Goal: Task Accomplishment & Management: Manage account settings

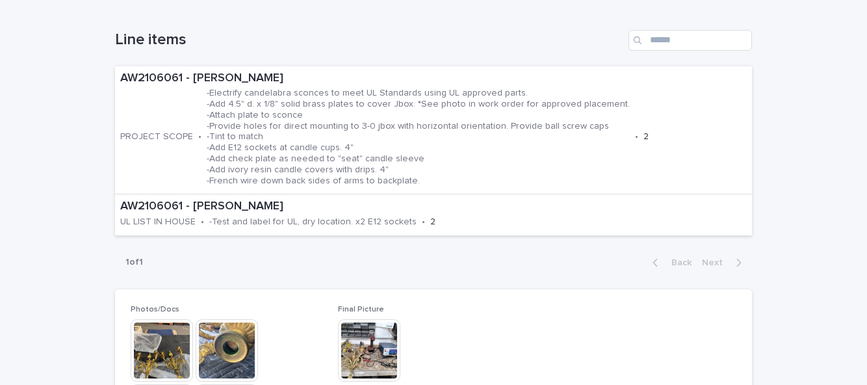
scroll to position [439, 0]
click at [728, 19] on span "Edit" at bounding box center [735, 15] width 16 height 9
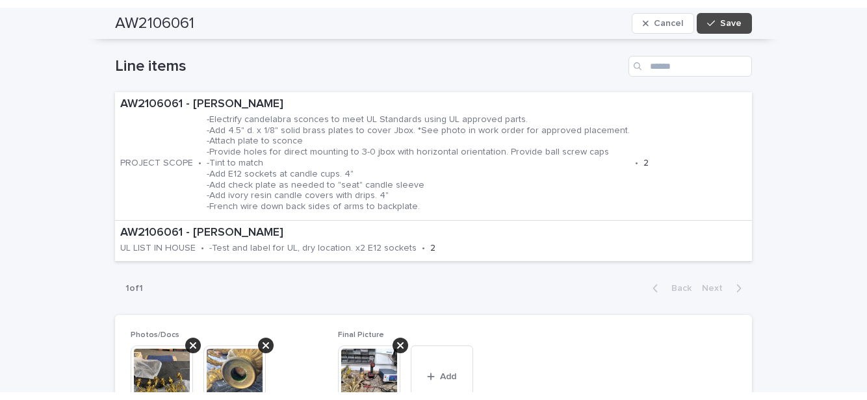
scroll to position [508, 0]
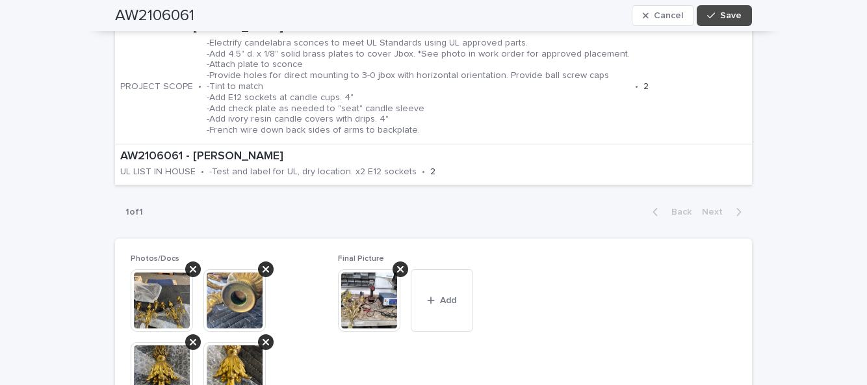
click at [463, 305] on button "Add" at bounding box center [442, 300] width 62 height 62
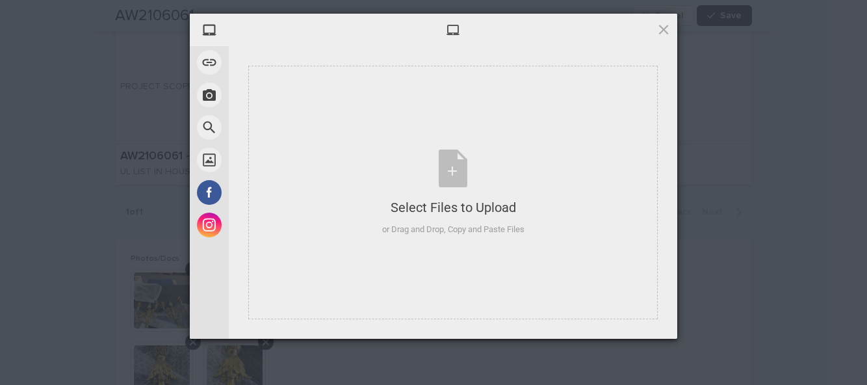
click at [410, 243] on div "Select Files to Upload or Drag and Drop, Copy and Paste Files" at bounding box center [452, 192] width 409 height 253
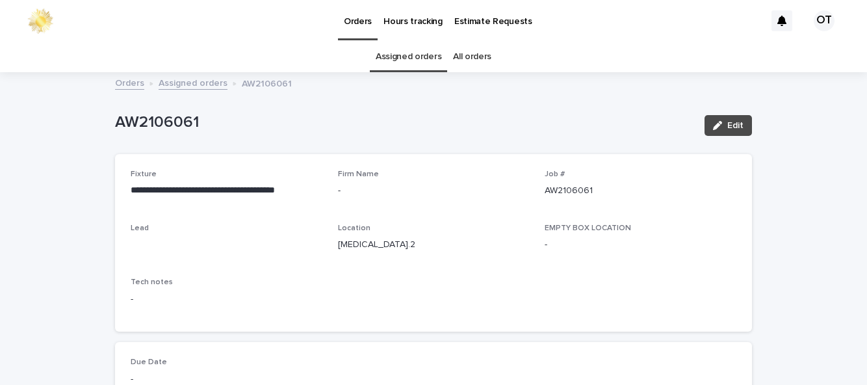
scroll to position [42, 0]
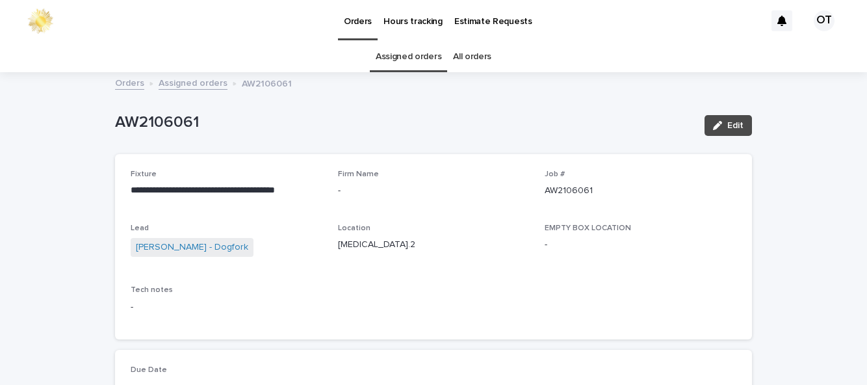
click at [735, 121] on span "Edit" at bounding box center [735, 125] width 16 height 9
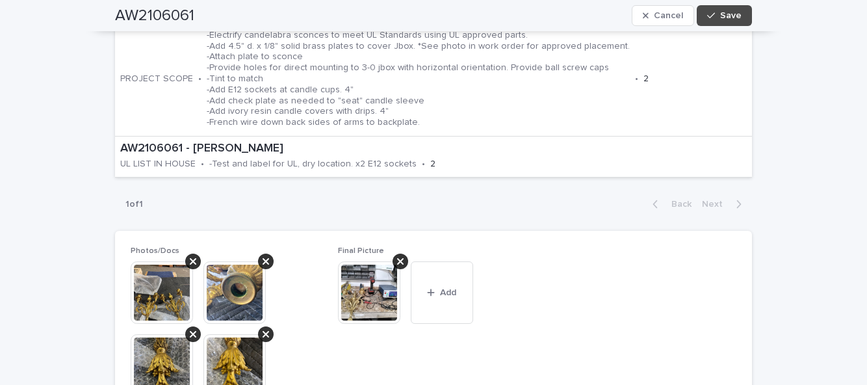
scroll to position [516, 0]
click at [452, 265] on button "Add" at bounding box center [442, 292] width 62 height 62
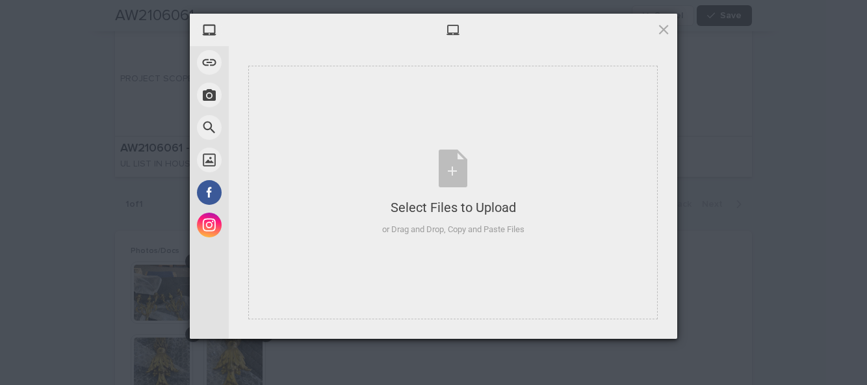
click at [408, 262] on div "Select Files to Upload or Drag and Drop, Copy and Paste Files" at bounding box center [452, 192] width 409 height 253
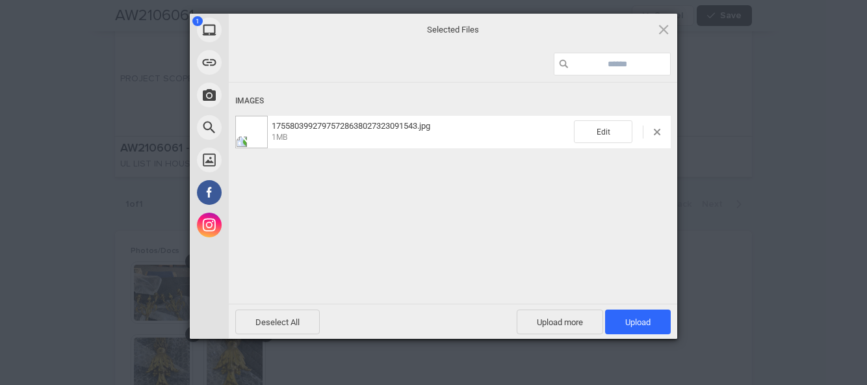
click at [644, 331] on span "Upload 1" at bounding box center [638, 321] width 66 height 25
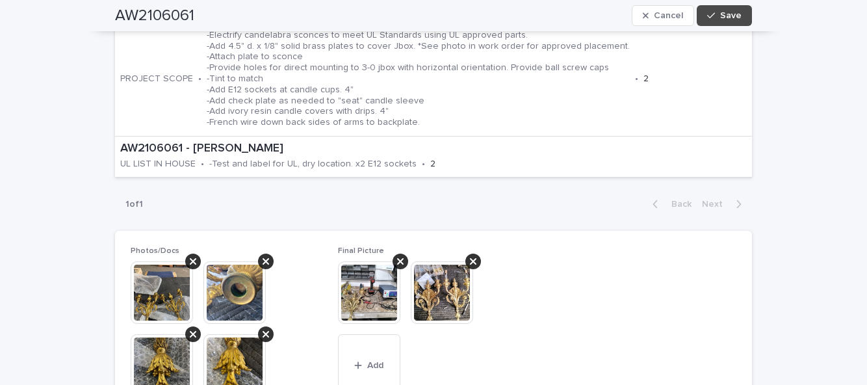
click at [737, 23] on button "Save" at bounding box center [723, 15] width 55 height 21
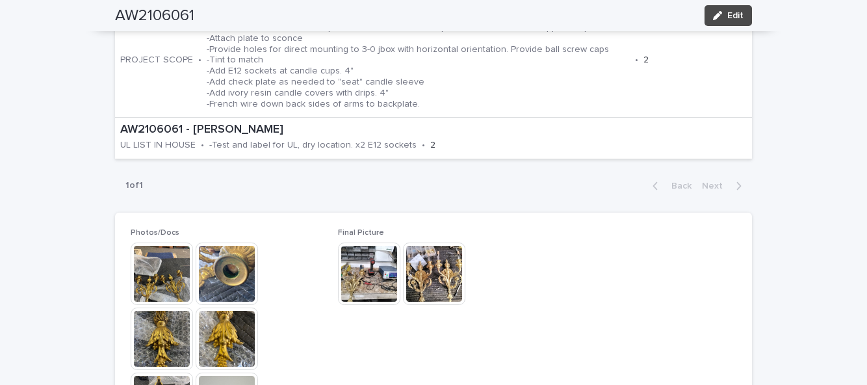
scroll to position [447, 0]
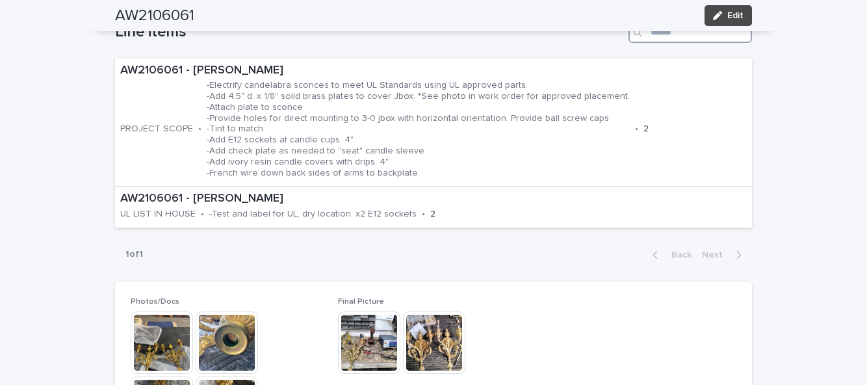
click at [728, 32] on input "Search" at bounding box center [689, 32] width 123 height 21
click at [726, 14] on div "button" at bounding box center [720, 15] width 14 height 9
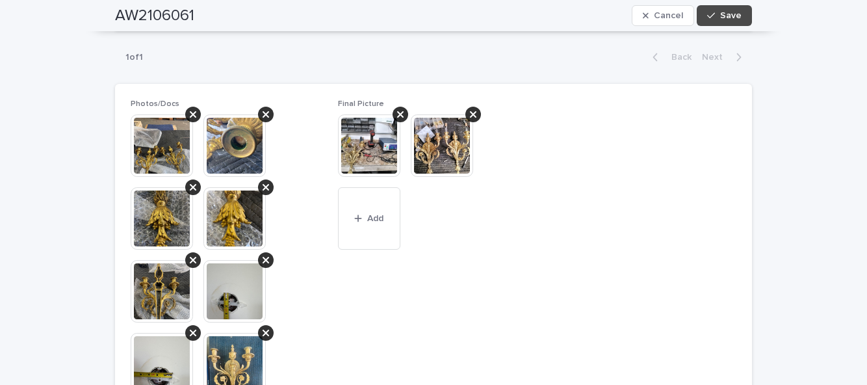
scroll to position [664, 0]
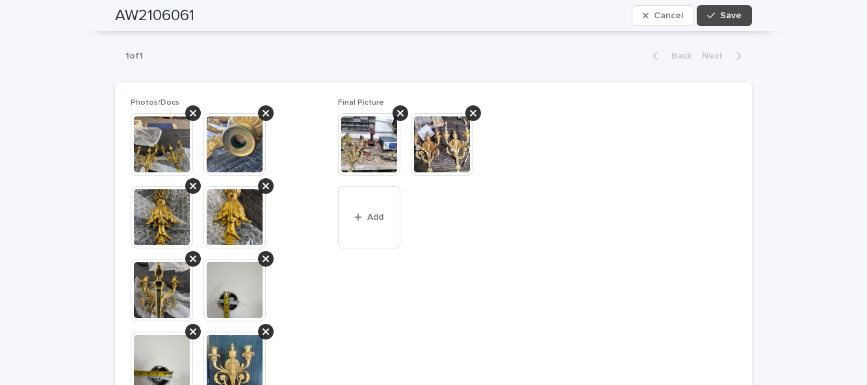
click at [376, 216] on span "Add" at bounding box center [375, 216] width 16 height 9
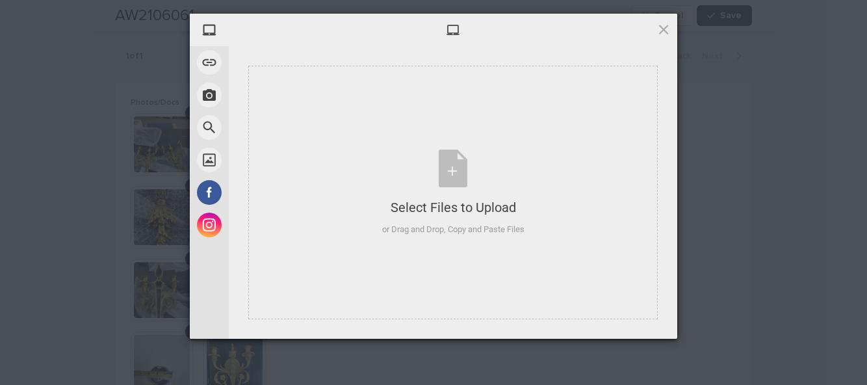
click at [491, 261] on div "Select Files to Upload or Drag and Drop, Copy and Paste Files" at bounding box center [452, 192] width 409 height 253
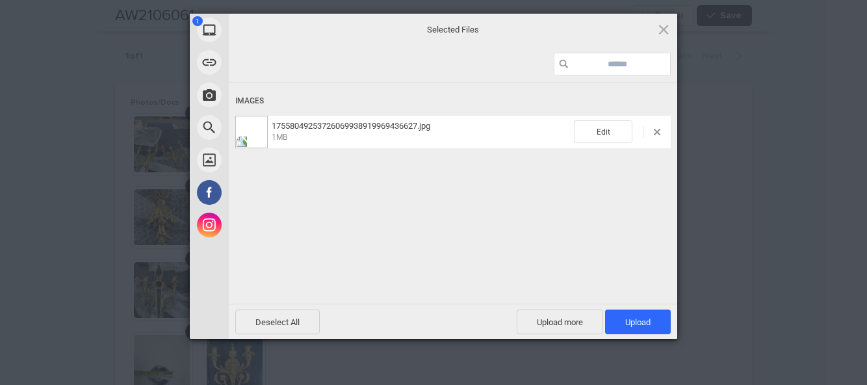
click at [622, 314] on span "Upload 1" at bounding box center [638, 321] width 66 height 25
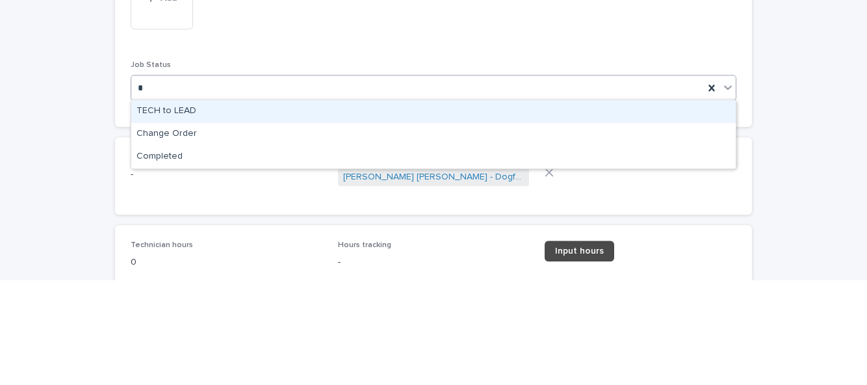
scroll to position [0, 0]
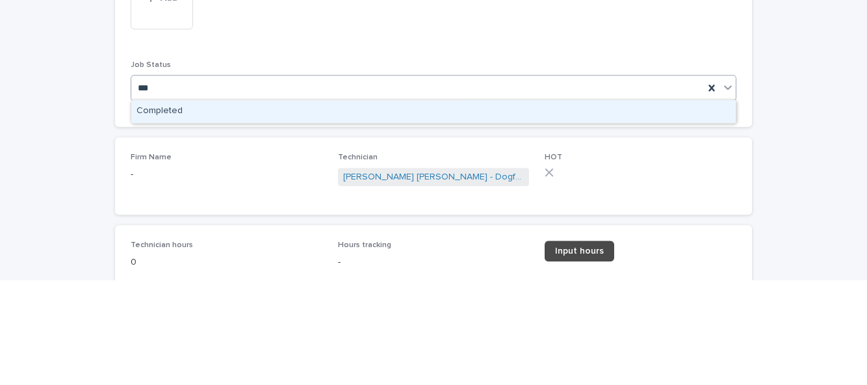
click at [590, 226] on div "Completed" at bounding box center [433, 216] width 604 height 23
type input "***"
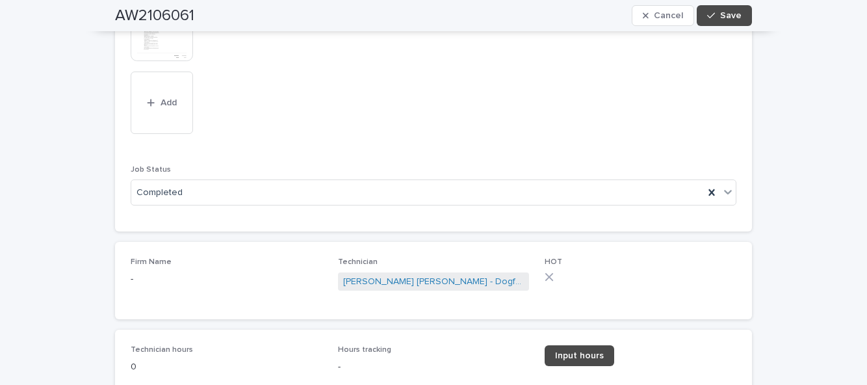
click at [587, 362] on link "Input hours" at bounding box center [579, 355] width 70 height 21
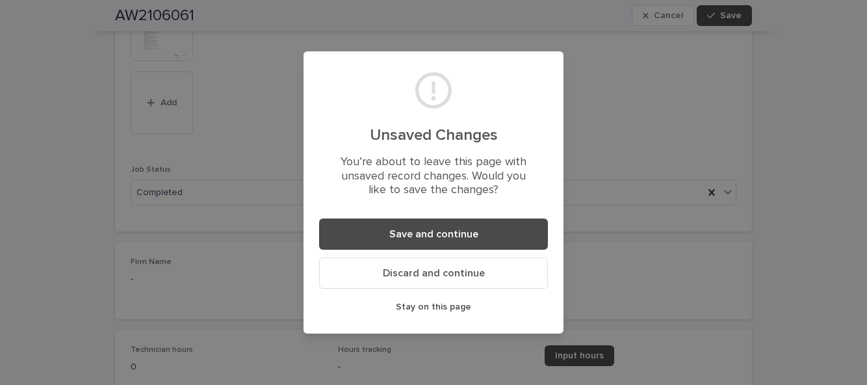
click at [518, 222] on button "Save and continue" at bounding box center [433, 233] width 229 height 31
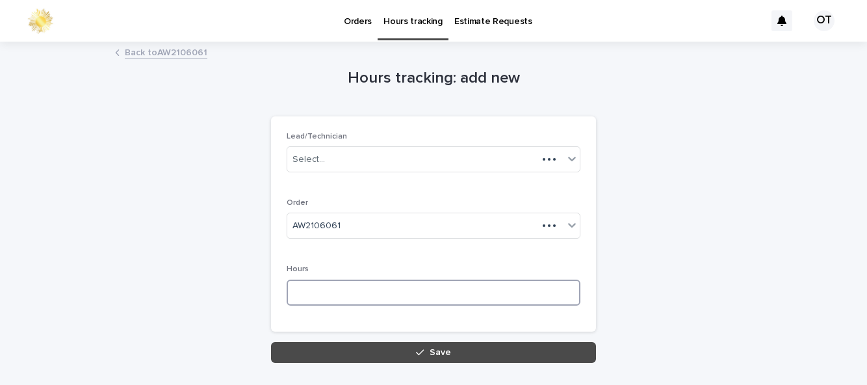
click at [399, 288] on input at bounding box center [434, 292] width 294 height 26
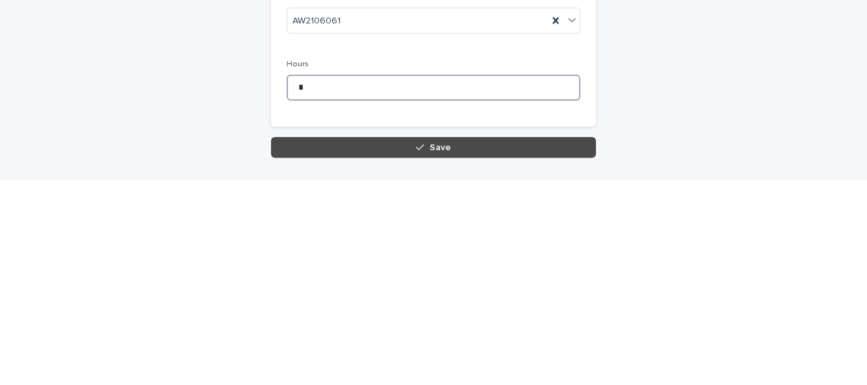
type input "*"
click at [416, 348] on button "Save" at bounding box center [433, 352] width 325 height 21
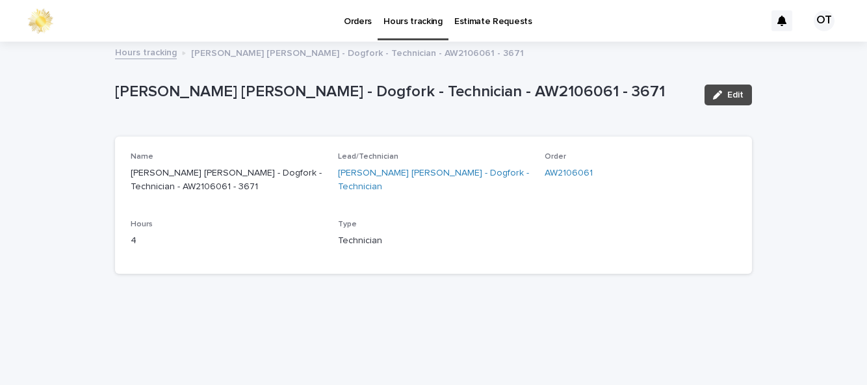
click at [363, 16] on p "Orders" at bounding box center [358, 13] width 28 height 27
